Goal: Transaction & Acquisition: Subscribe to service/newsletter

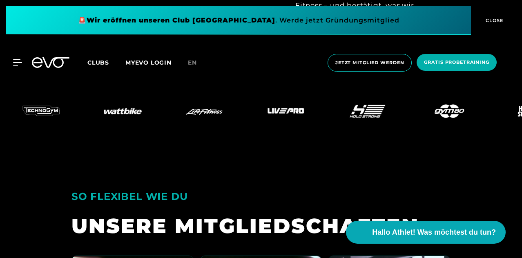
scroll to position [1507, 0]
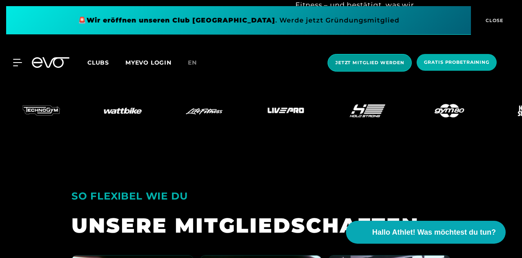
click at [363, 65] on span "Jetzt Mitglied werden" at bounding box center [369, 62] width 69 height 7
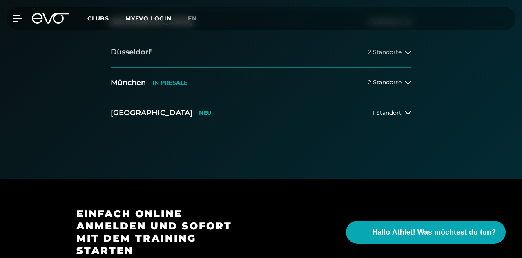
scroll to position [234, 0]
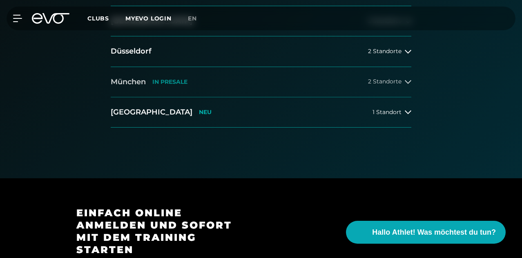
click at [381, 85] on span "2 Standorte" at bounding box center [385, 81] width 34 height 6
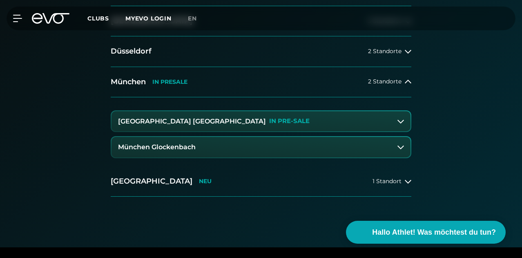
click at [159, 125] on h3 "[GEOGRAPHIC_DATA] [GEOGRAPHIC_DATA]" at bounding box center [192, 121] width 148 height 7
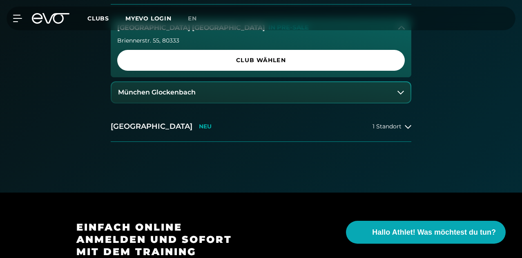
scroll to position [327, 0]
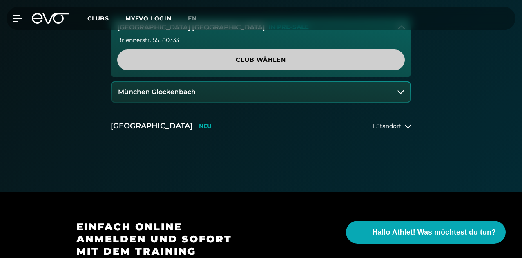
click at [154, 64] on span "Club wählen" at bounding box center [261, 60] width 268 height 9
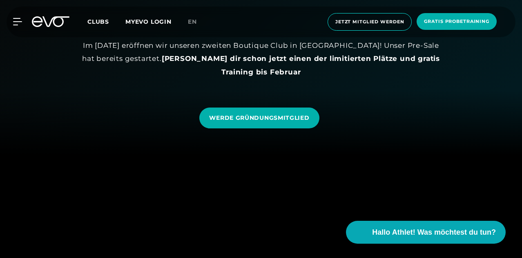
scroll to position [105, 0]
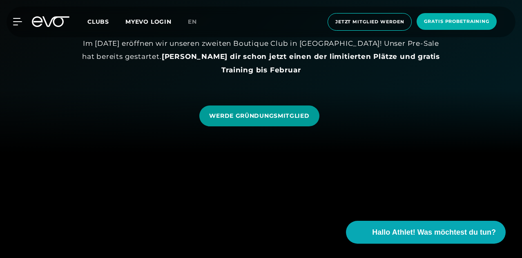
click at [235, 121] on link "WERDE GRÜNDUNGSMITGLIED" at bounding box center [259, 115] width 120 height 21
